Goal: Book appointment/travel/reservation

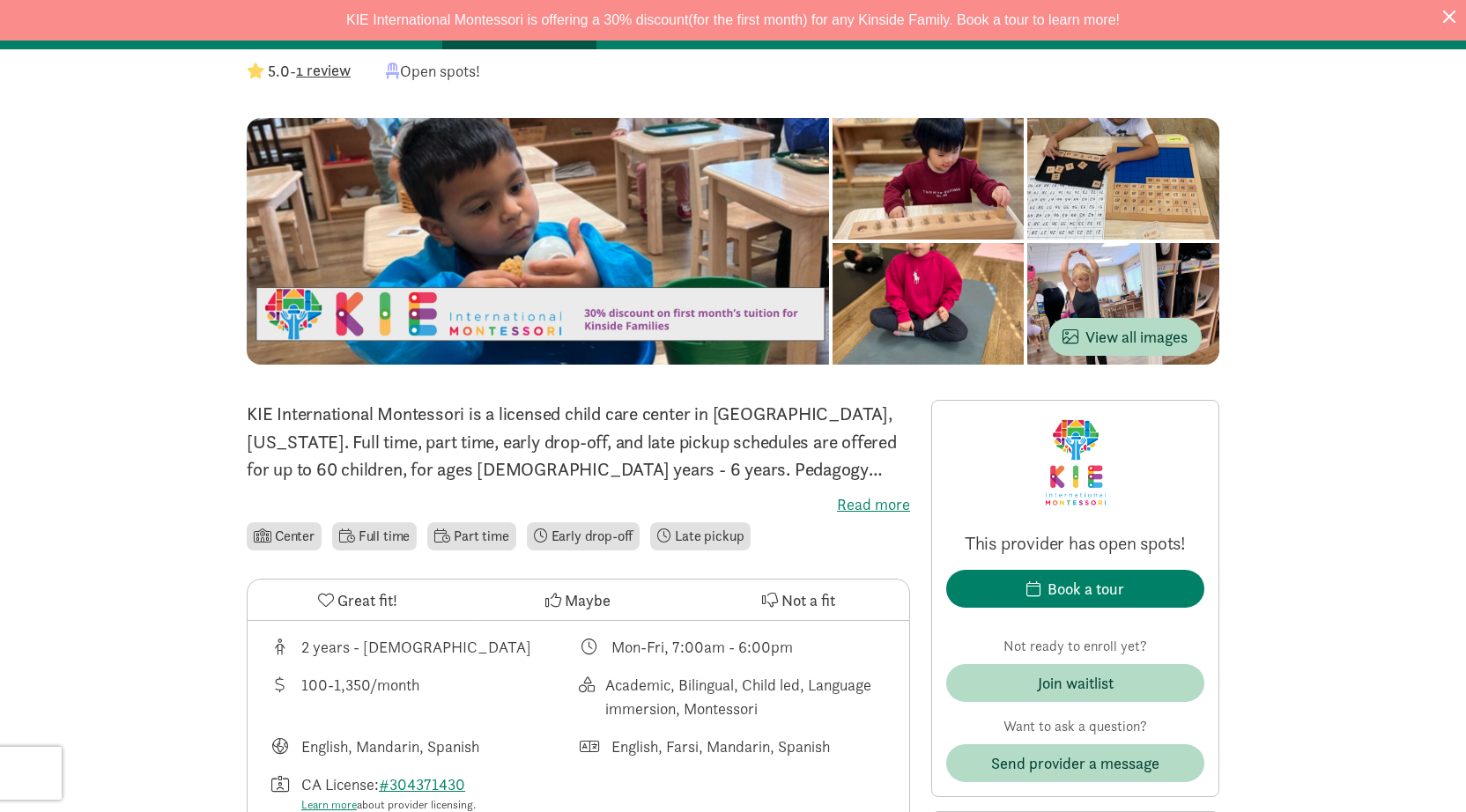
scroll to position [166, 0]
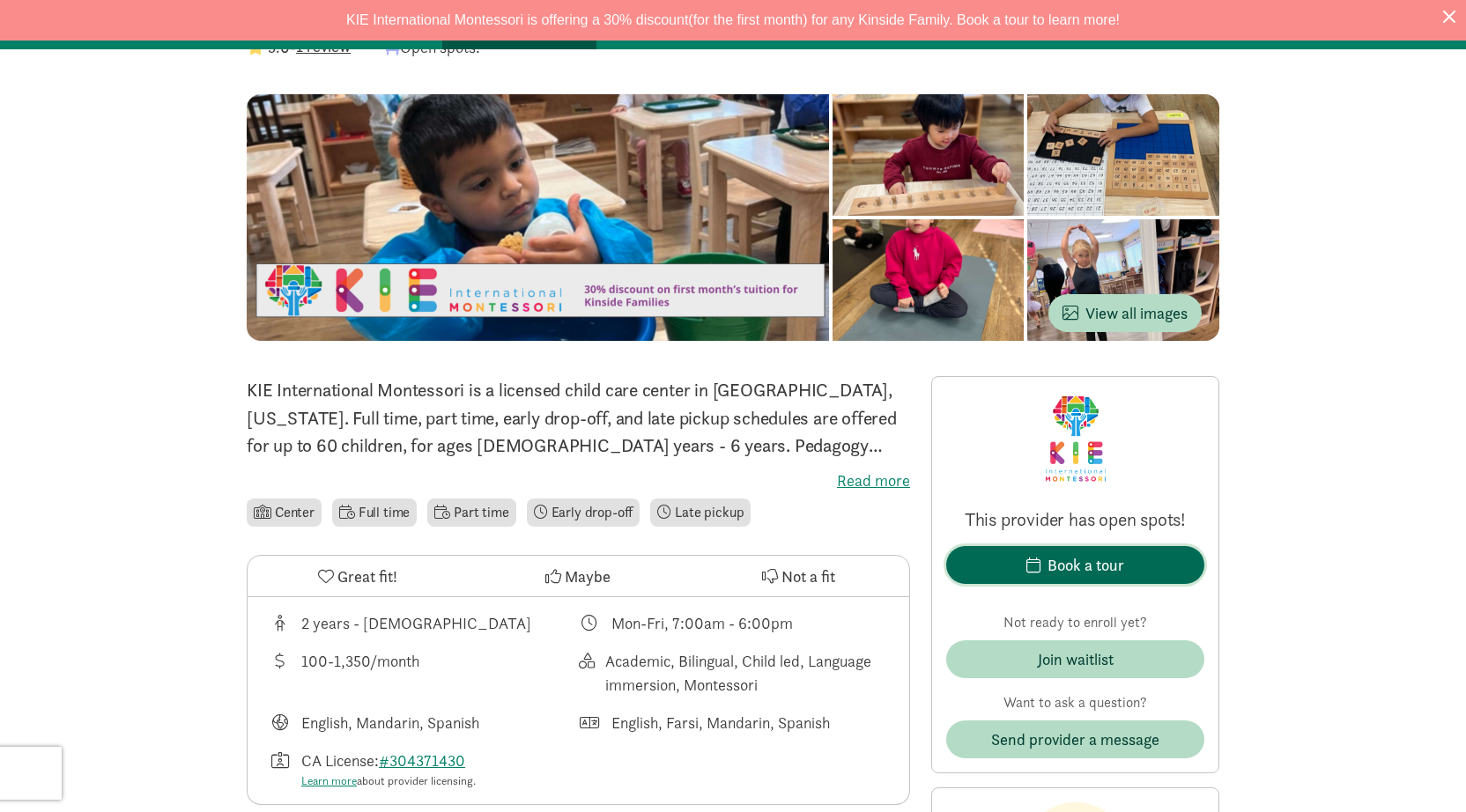
click at [996, 563] on span "Book a tour" at bounding box center [1075, 565] width 230 height 24
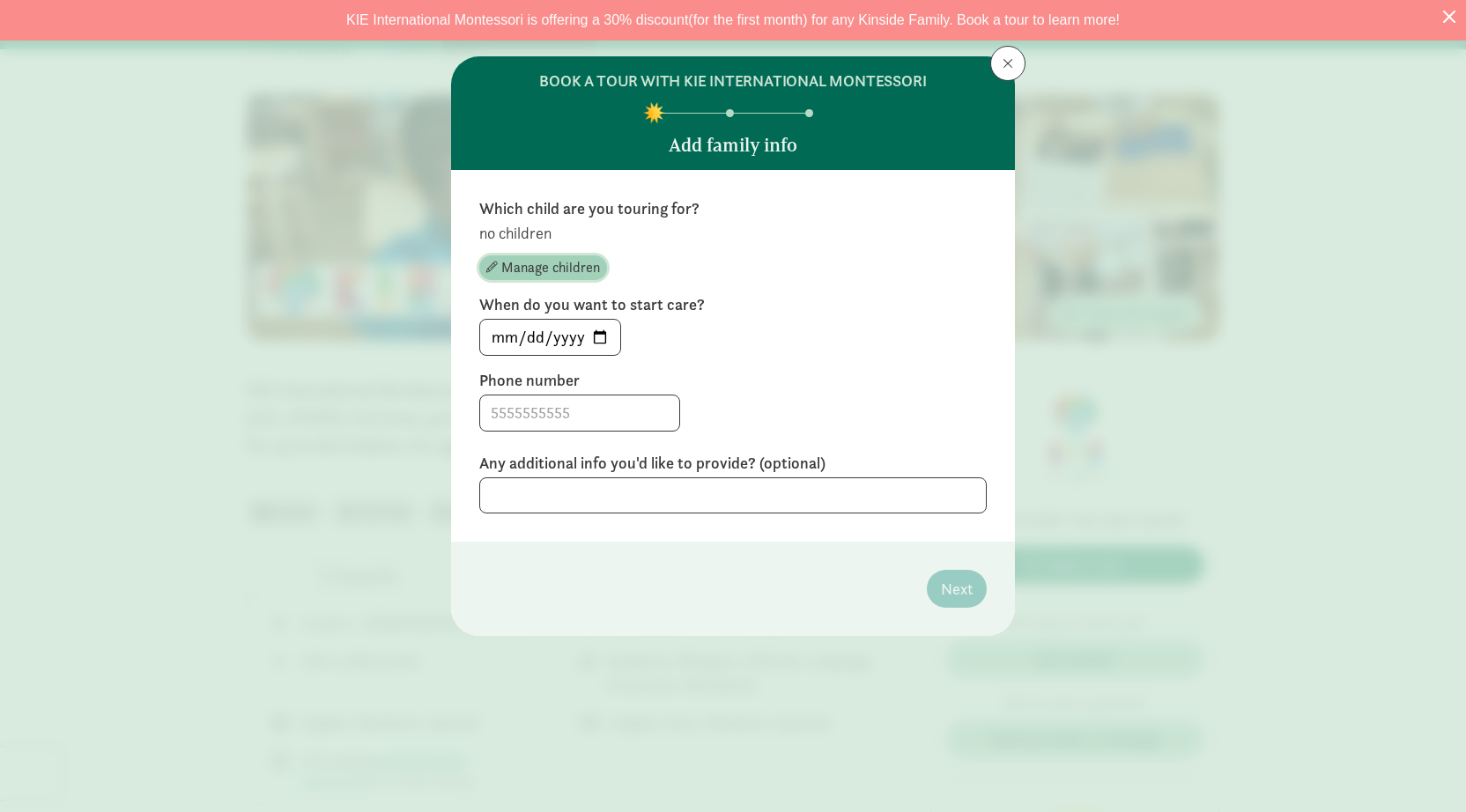
click at [571, 266] on span "Manage children" at bounding box center [551, 268] width 99 height 21
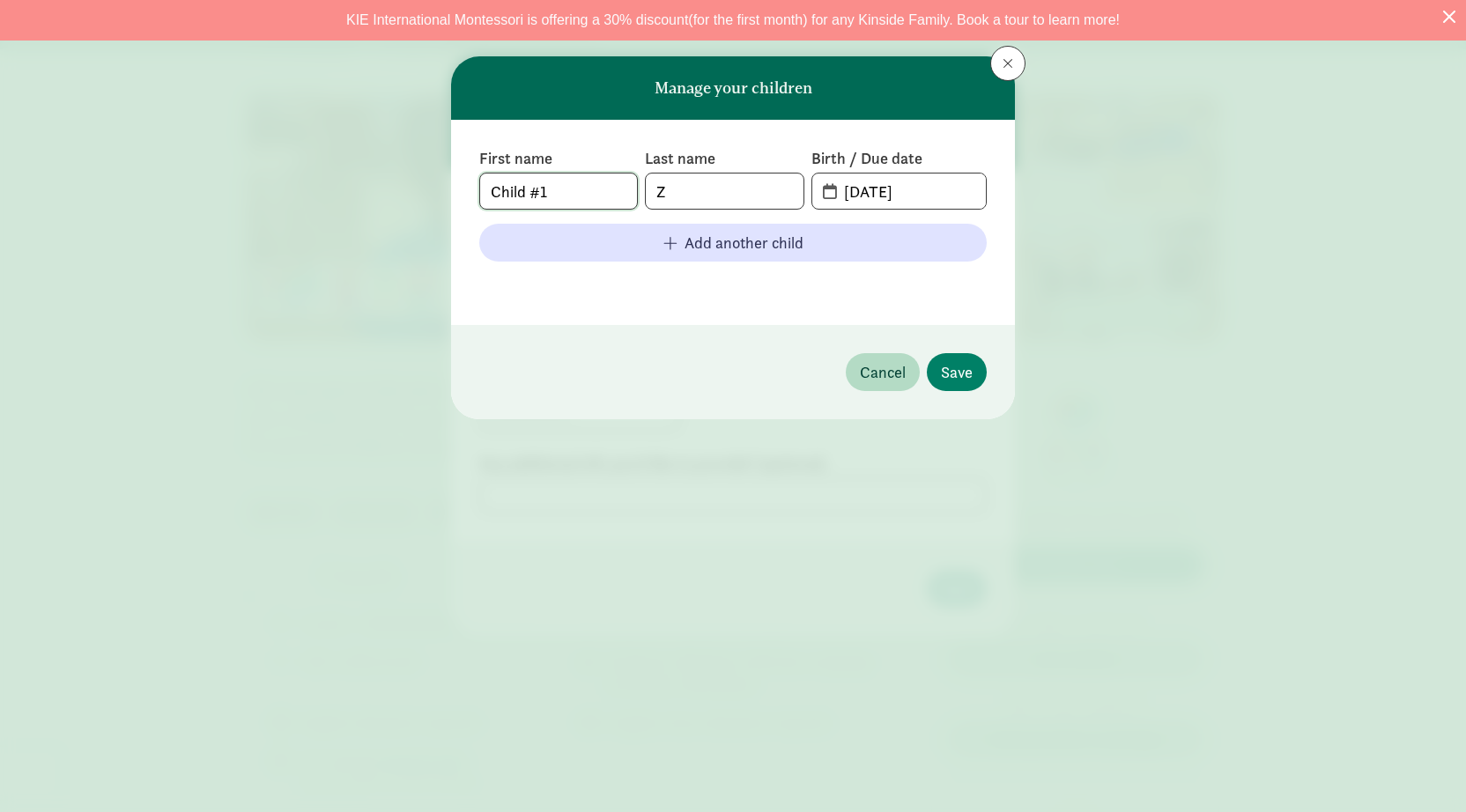
click at [573, 200] on input "Child #1" at bounding box center [559, 191] width 157 height 35
drag, startPoint x: 573, startPoint y: 200, endPoint x: 444, endPoint y: 198, distance: 129.0
click at [444, 198] on div "Manage your children First name Child #1 Last name Z Birth / Due date [DATE] Ad…" at bounding box center [733, 406] width 1466 height 812
type input "Roman"
type input "[PERSON_NAME]"
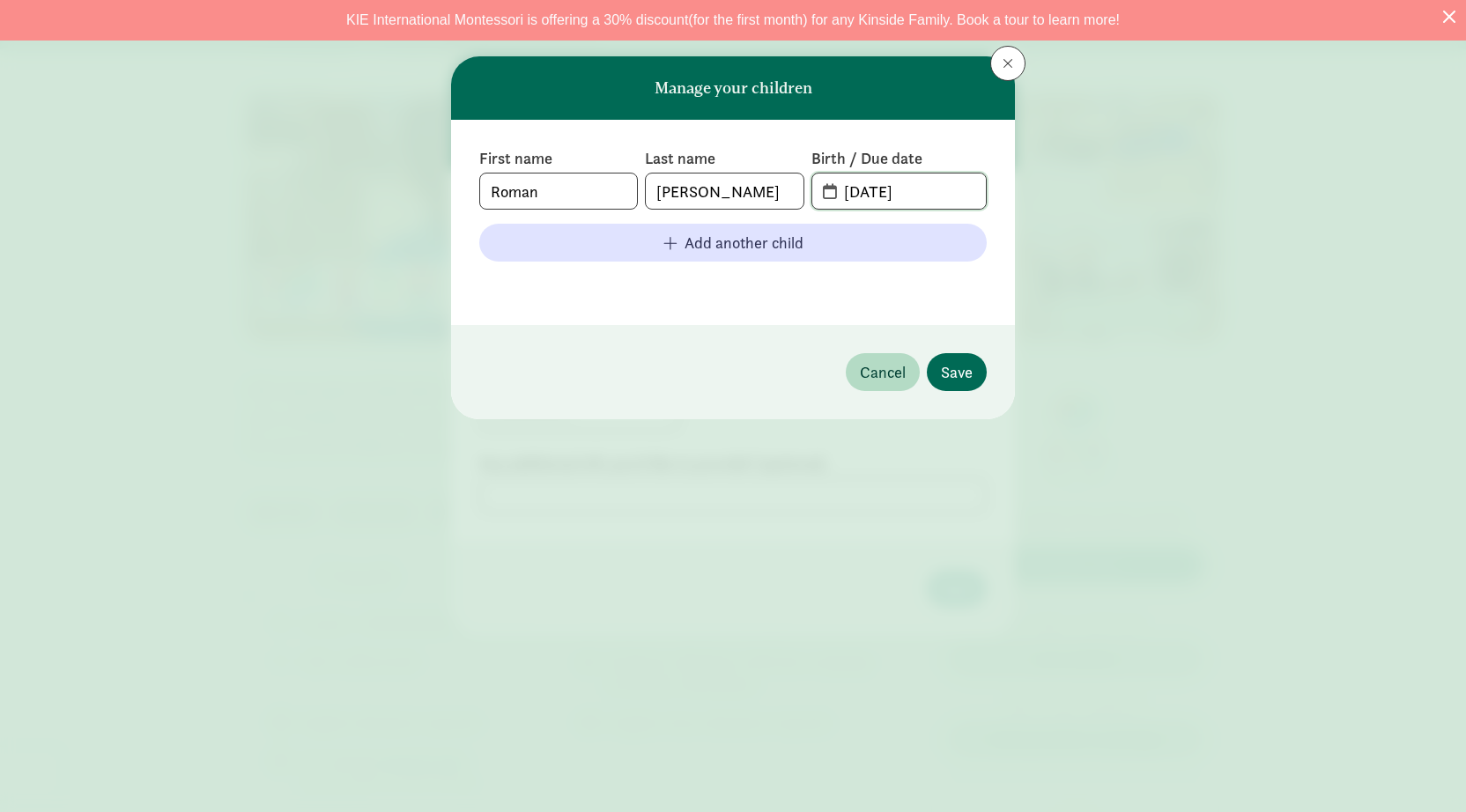
type input "[DATE]"
click at [954, 381] on span "Save" at bounding box center [957, 373] width 32 height 24
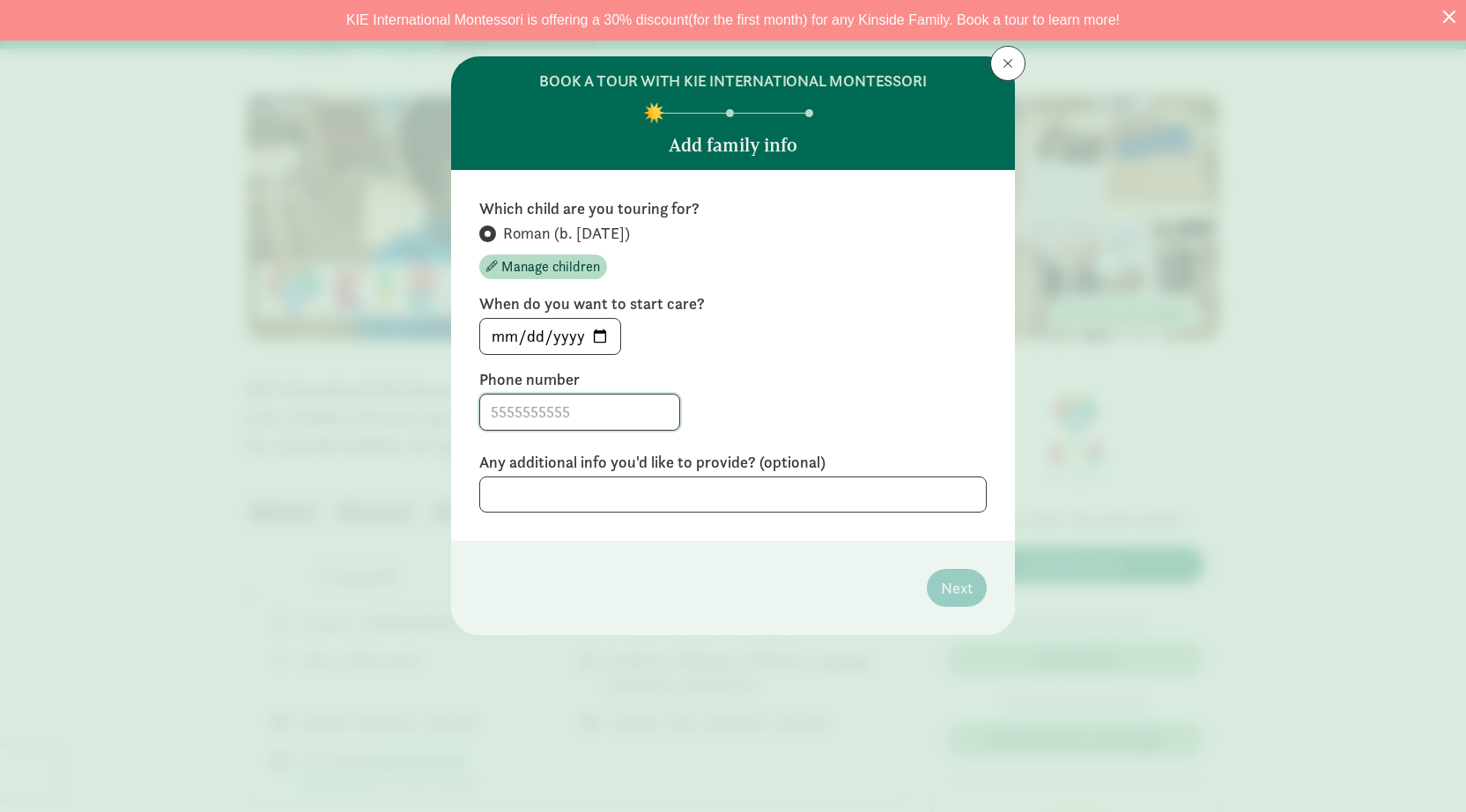
click at [567, 413] on input at bounding box center [579, 412] width 199 height 35
type input "7144019952"
click at [700, 493] on textarea at bounding box center [733, 494] width 507 height 36
click at [974, 592] on button "Next" at bounding box center [958, 588] width 60 height 38
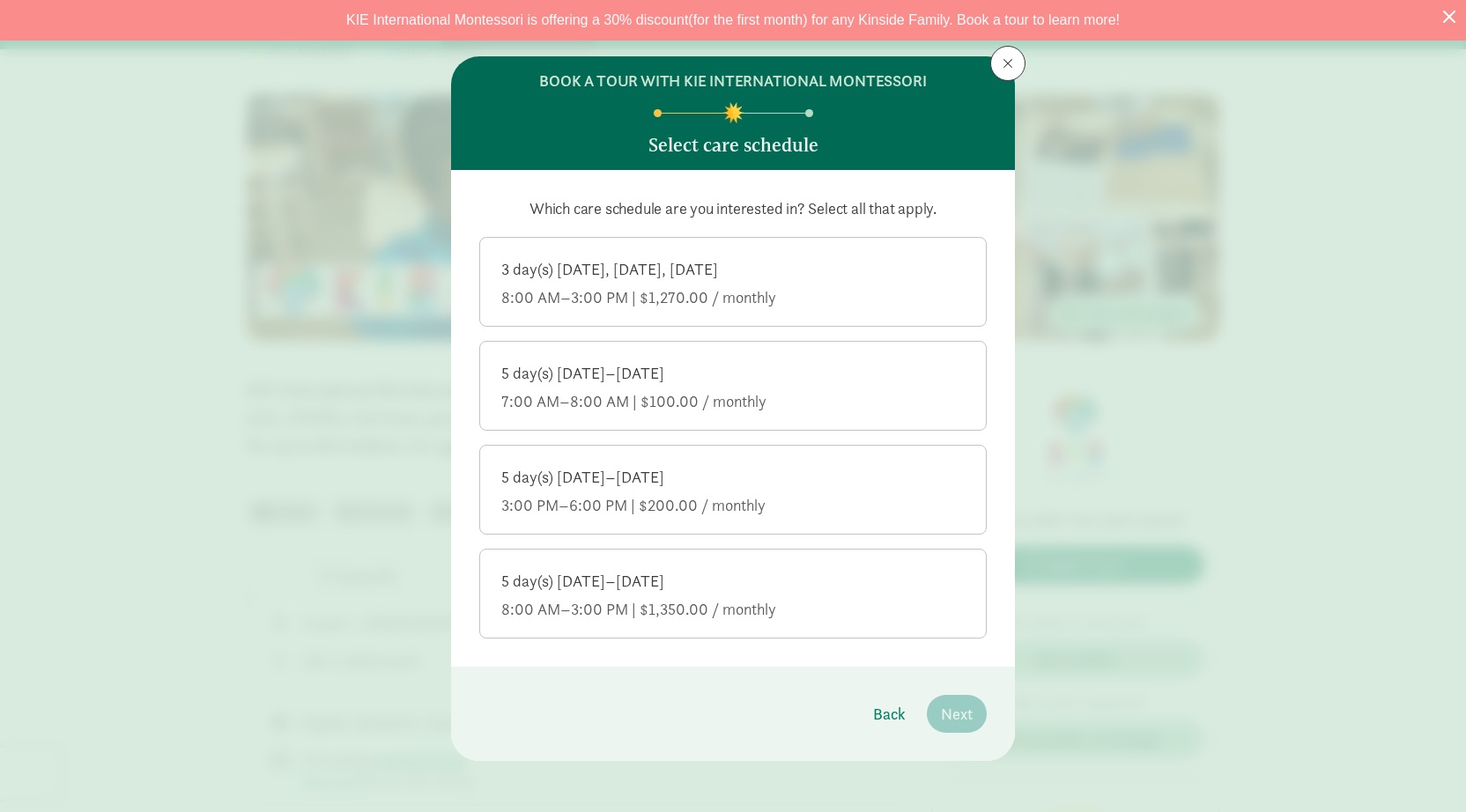
click at [753, 253] on label "3 day(s) [DATE], [DATE], [DATE] 8:00 AM–3:00 PM | $1,270.00 / monthly" at bounding box center [733, 279] width 505 height 84
click at [0, 0] on input "3 day(s) [DATE], [DATE], [DATE] 8:00 AM–3:00 PM | $1,270.00 / monthly" at bounding box center [0, 0] width 0 height 0
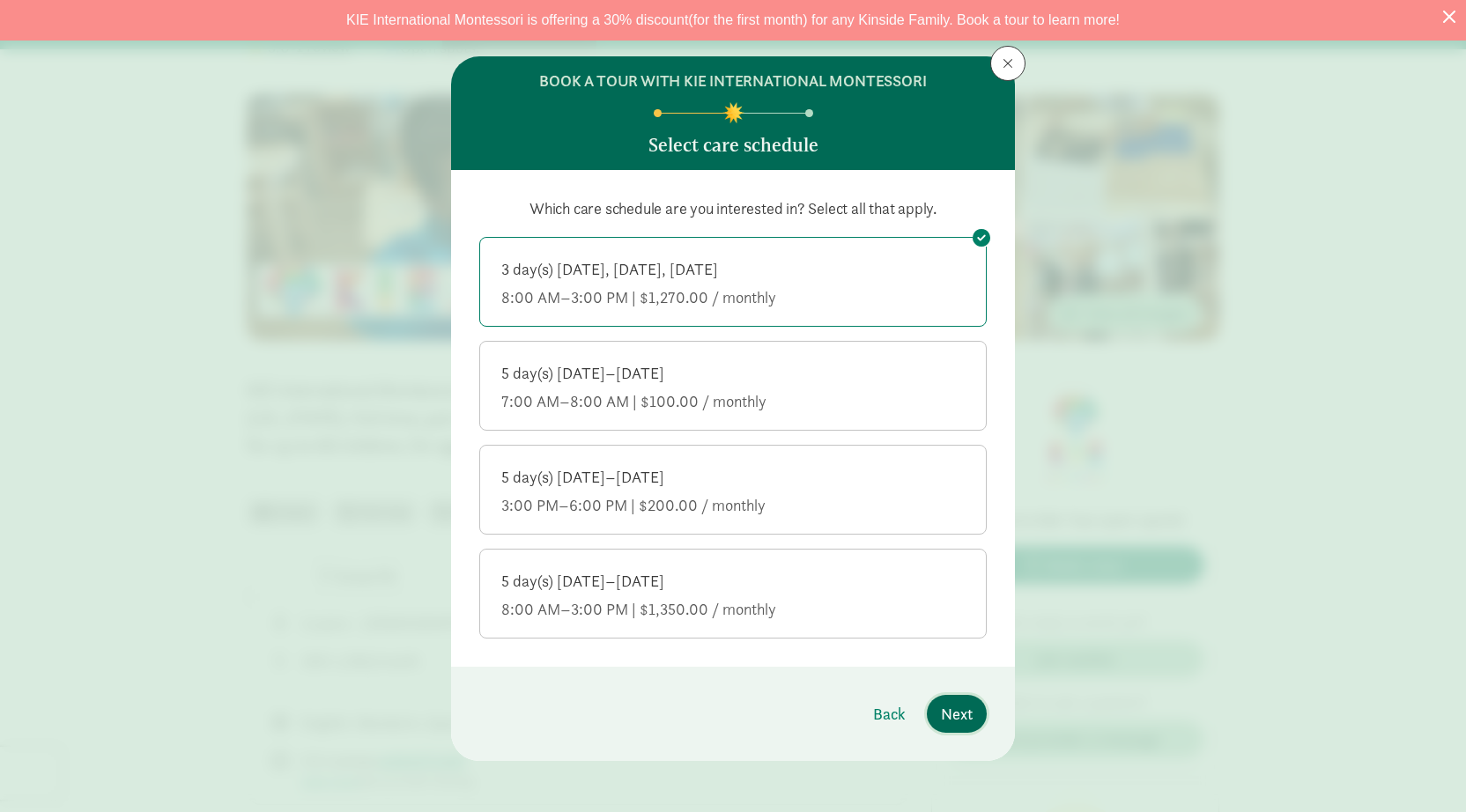
click at [963, 706] on span "Next" at bounding box center [957, 714] width 32 height 24
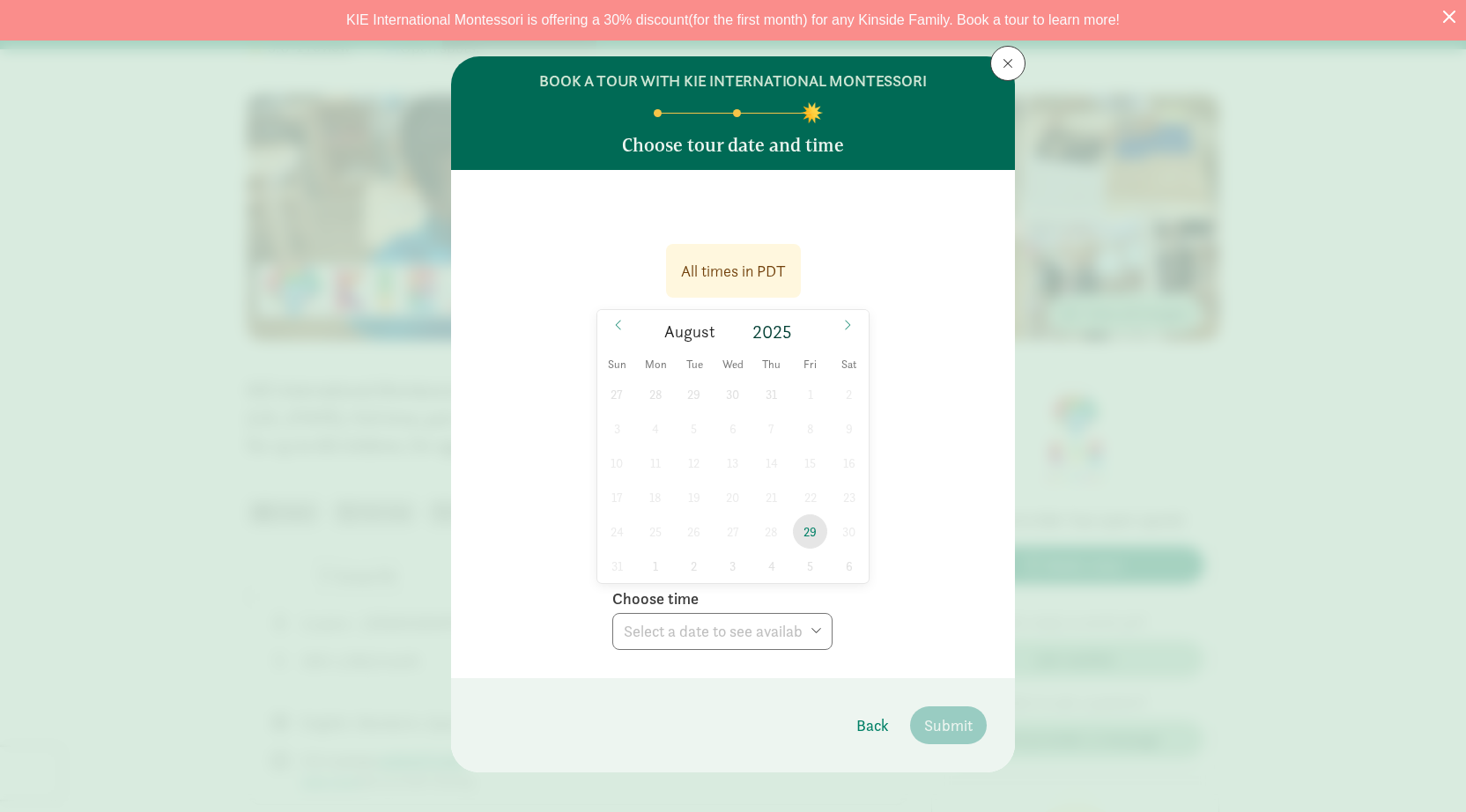
click at [812, 541] on span "29" at bounding box center [809, 531] width 34 height 34
click at [792, 633] on select "Choose time 08:30 AM 09:00 AM 09:30 AM 10:00 AM 10:30 AM" at bounding box center [722, 632] width 220 height 37
click at [857, 328] on span at bounding box center [847, 325] width 28 height 30
click at [774, 391] on span "4" at bounding box center [771, 394] width 34 height 34
click at [768, 465] on span "18" at bounding box center [771, 463] width 34 height 34
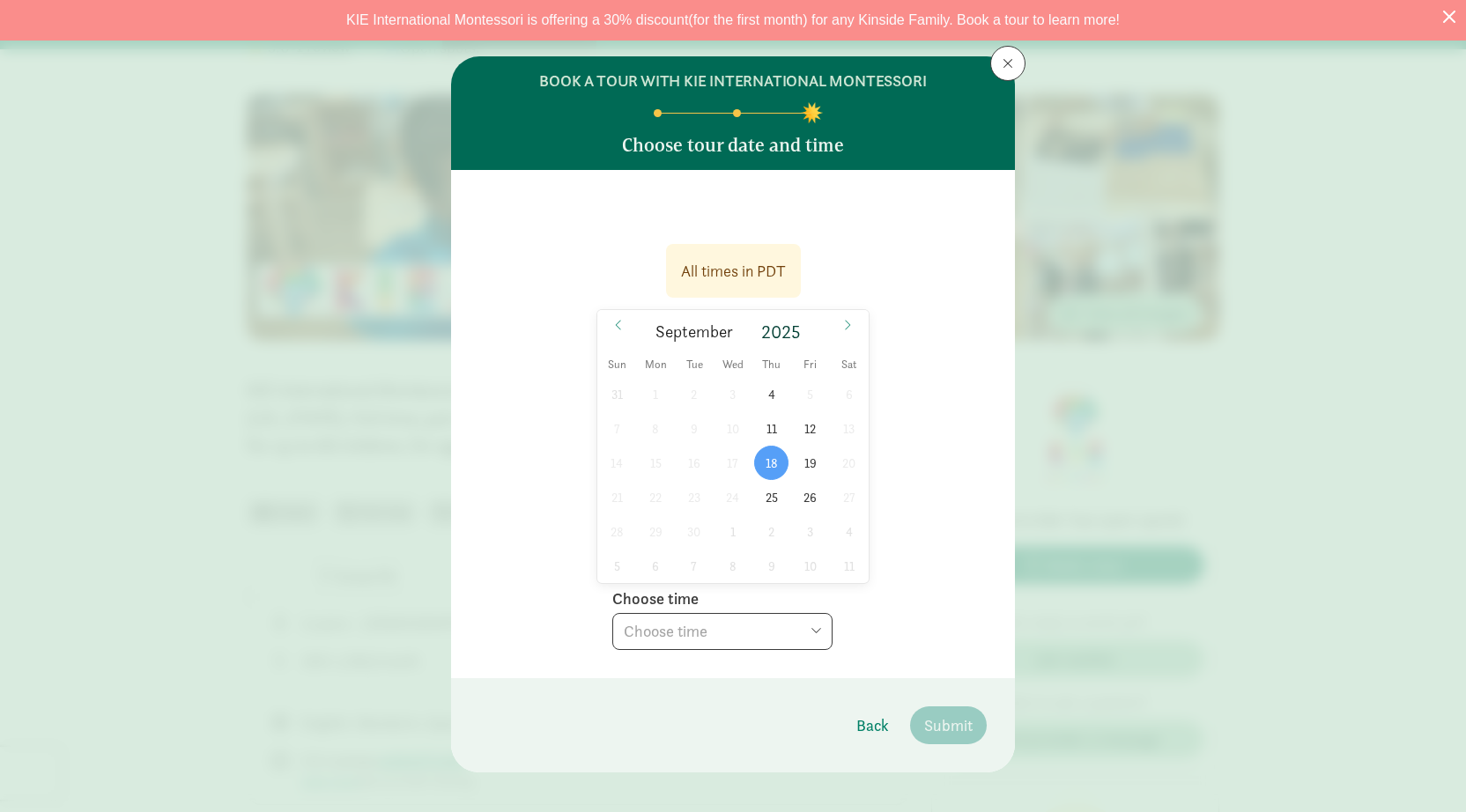
click at [715, 635] on select "Choose time 08:30 AM 09:00 AM 09:30 AM 10:00 AM 10:30 AM" at bounding box center [722, 632] width 220 height 37
click at [715, 638] on select "Choose time 08:30 AM 09:00 AM 09:30 AM 10:00 AM 10:30 AM" at bounding box center [722, 632] width 220 height 37
click at [774, 430] on span "11" at bounding box center [771, 428] width 34 height 34
click at [718, 631] on select "Choose time 08:30 AM 09:00 AM 09:30 AM 10:00 AM 10:30 AM" at bounding box center [722, 632] width 220 height 37
click at [765, 394] on span "4" at bounding box center [771, 394] width 34 height 34
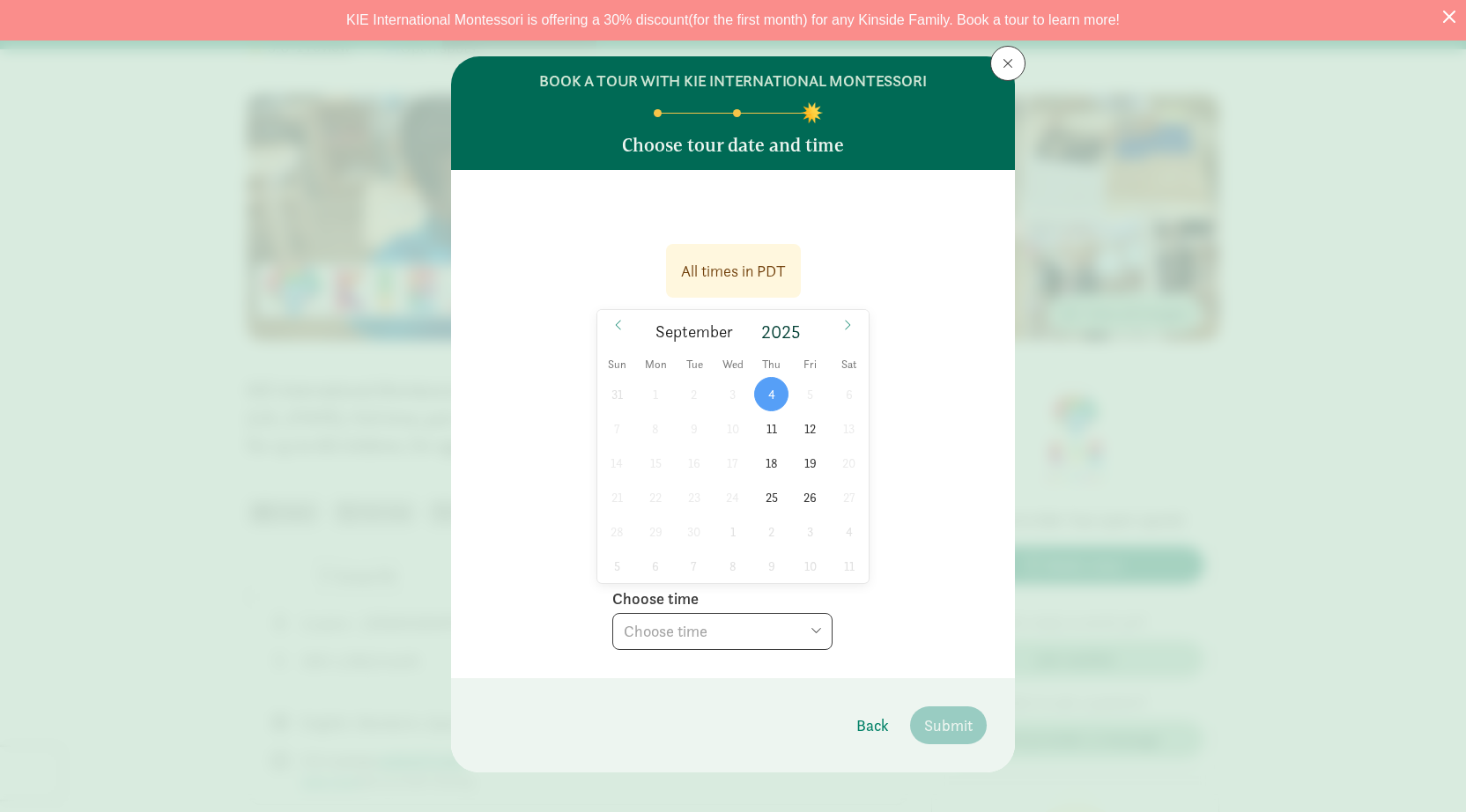
click at [726, 621] on select "Choose time 08:30 AM 09:00 AM 09:30 AM 10:00 AM 10:30 AM" at bounding box center [722, 632] width 220 height 37
click at [912, 243] on div "All times in PDT [DATE] [DATE] Sun Mon Tue Wed Thu Fri Sat 31 1 2 3 4 5 6 7 8 9…" at bounding box center [733, 442] width 507 height 417
click at [1001, 70] on button at bounding box center [1008, 63] width 35 height 35
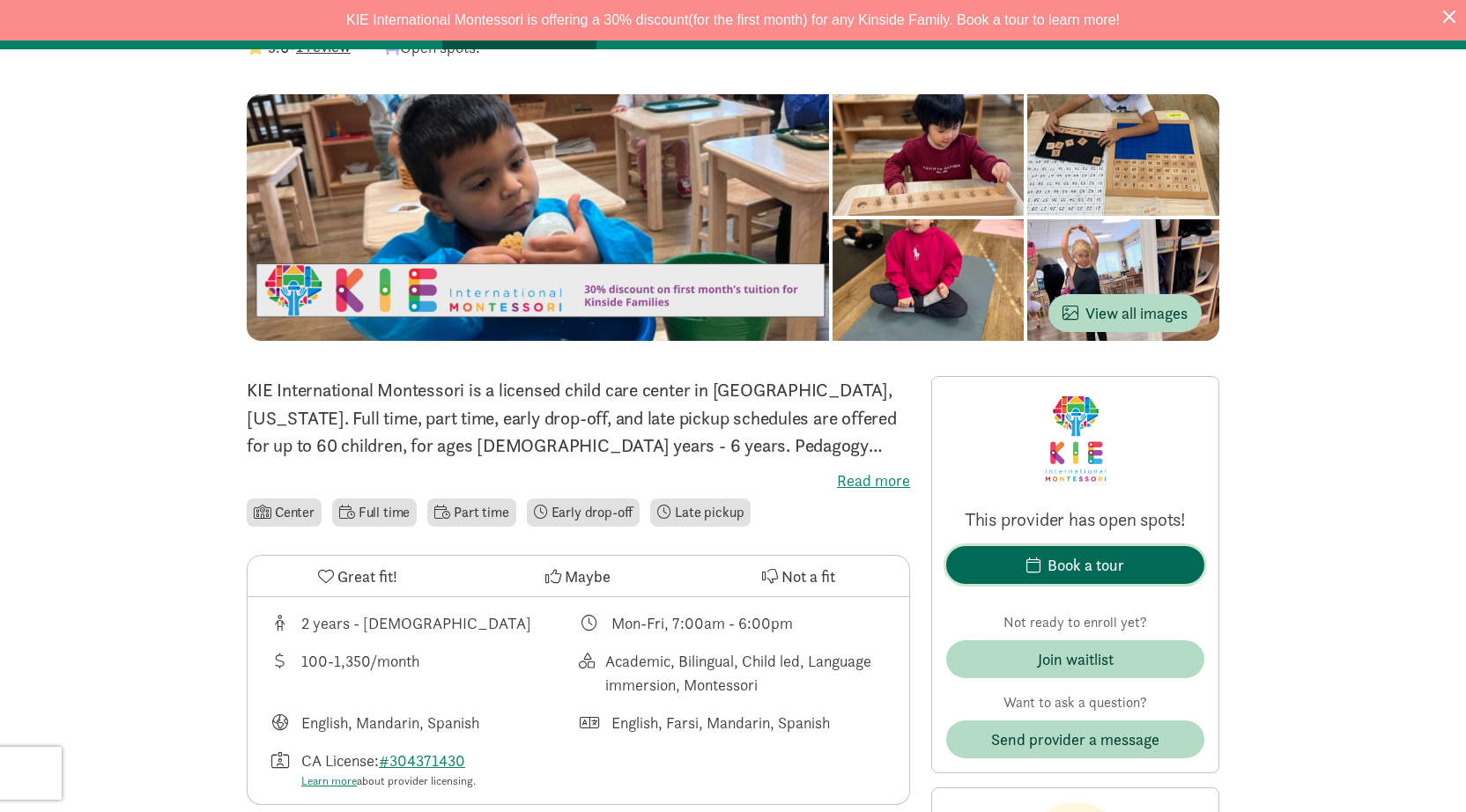
click at [1098, 563] on div "Book a tour" at bounding box center [1086, 565] width 77 height 24
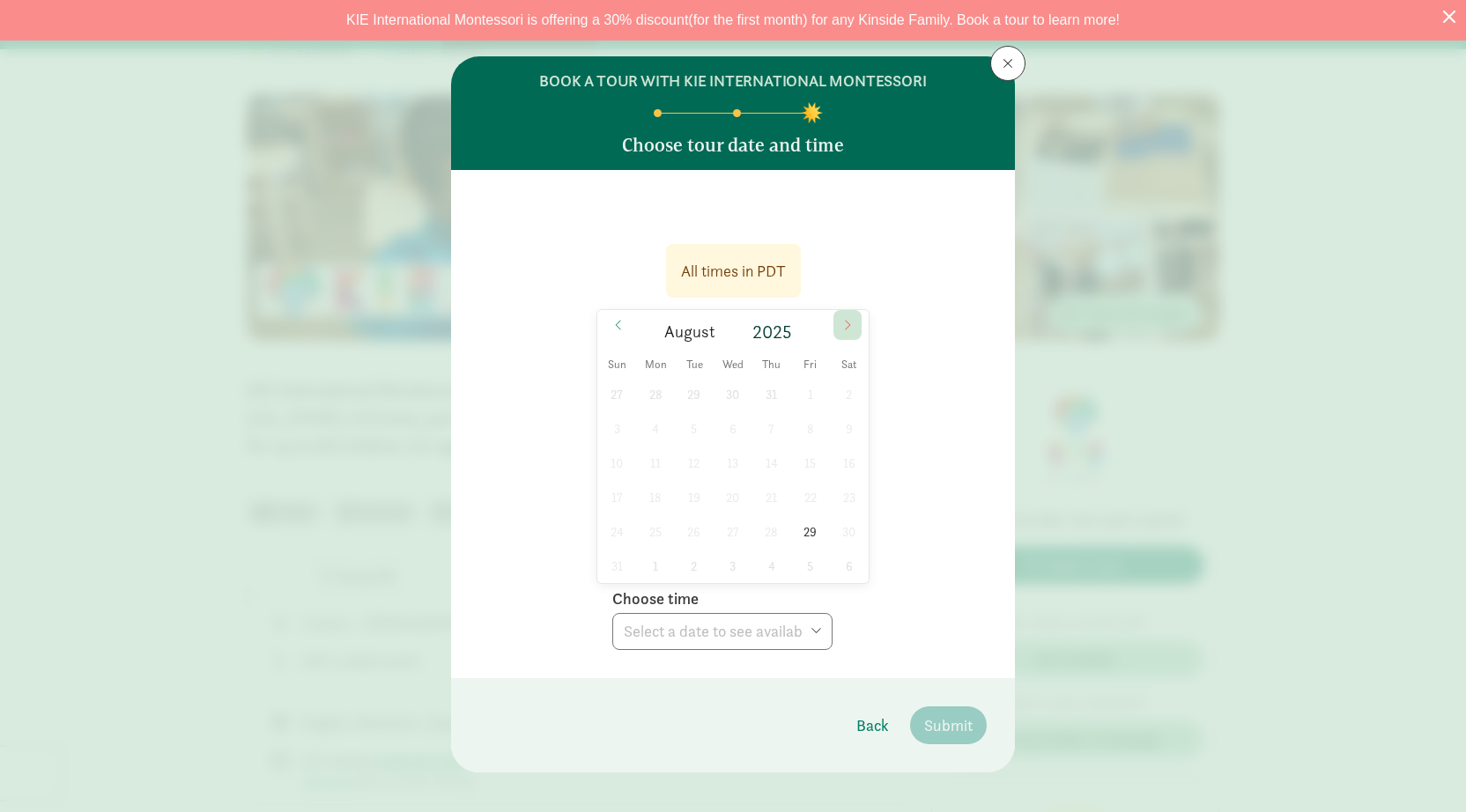
click at [849, 330] on icon at bounding box center [847, 325] width 11 height 13
click at [772, 396] on span "4" at bounding box center [771, 394] width 34 height 34
click at [751, 632] on select "Choose time 08:30 AM 09:00 AM 09:30 AM 10:00 AM 10:30 AM" at bounding box center [722, 632] width 220 height 37
select select "[DATE]T10:00:00.000-07:00"
click at [612, 613] on select "Choose time 08:30 AM 09:00 AM 09:30 AM 10:00 AM 10:30 AM" at bounding box center [722, 632] width 220 height 37
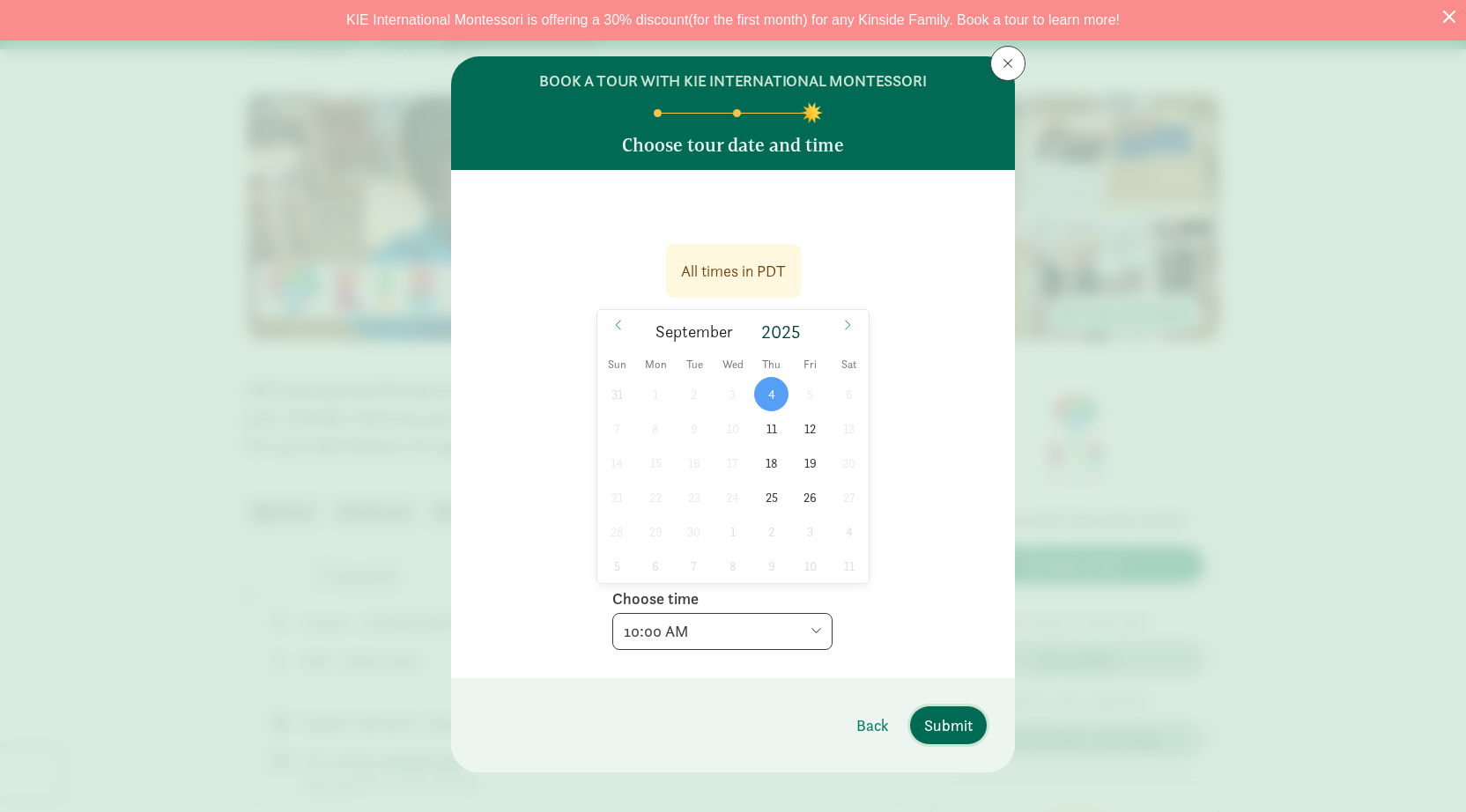
click at [930, 731] on span "Submit" at bounding box center [949, 726] width 49 height 24
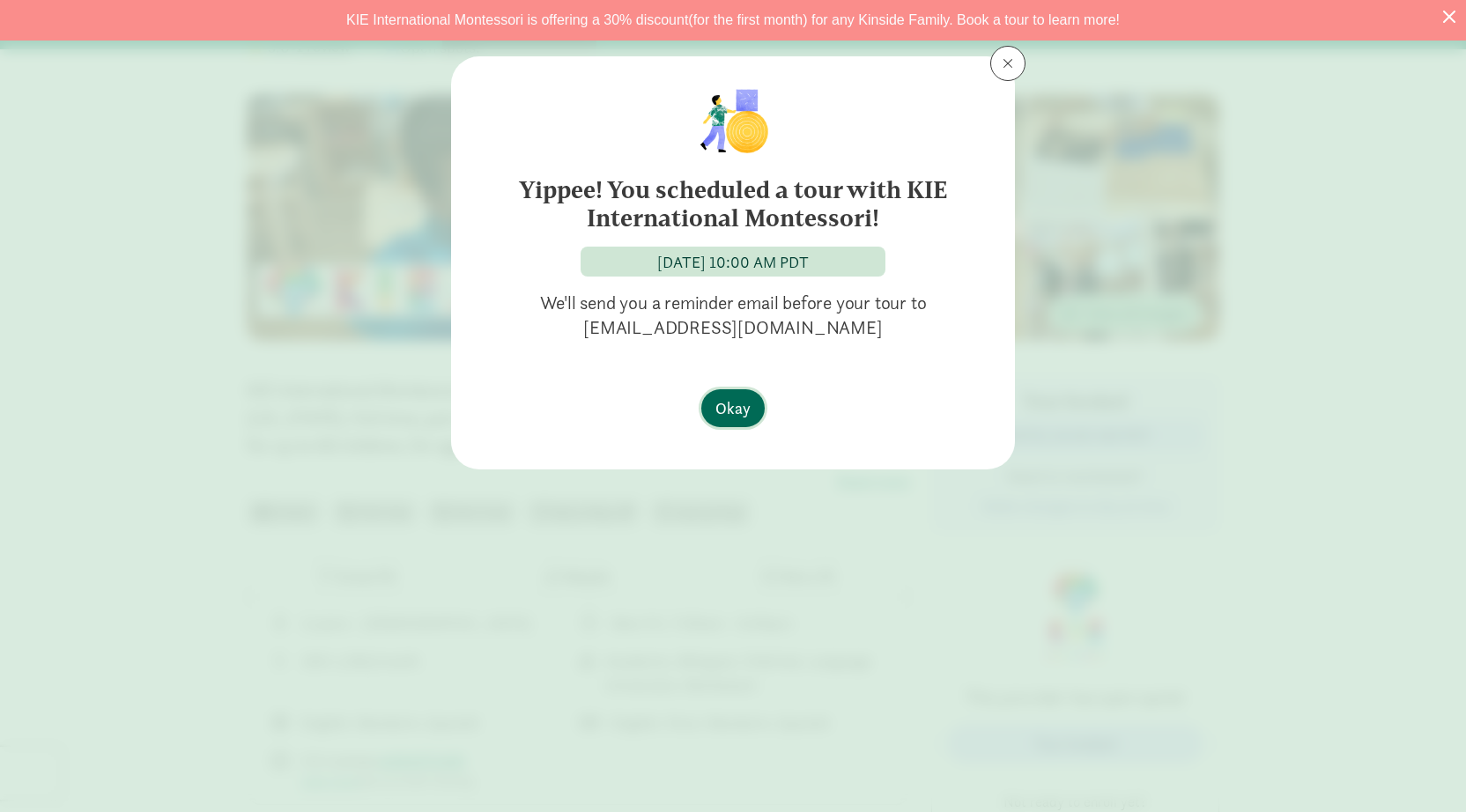
click at [730, 399] on span "Okay" at bounding box center [733, 408] width 35 height 24
